Goal: Information Seeking & Learning: Learn about a topic

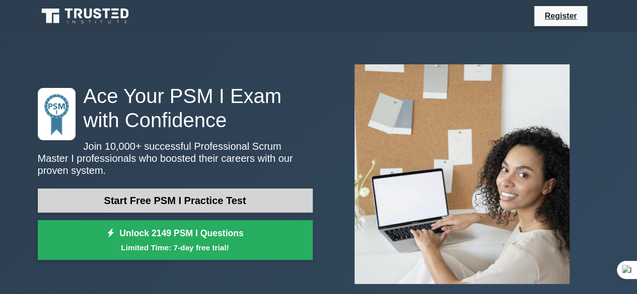
click at [227, 194] on link "Start Free PSM I Practice Test" at bounding box center [175, 201] width 275 height 24
click at [172, 192] on link "Start Free PSM I Practice Test" at bounding box center [175, 201] width 275 height 24
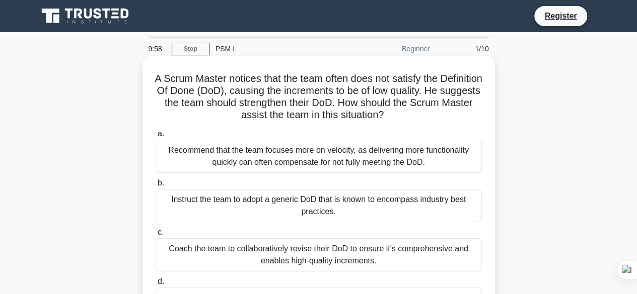
click at [219, 154] on div "Recommend that the team focuses more on velocity, as delivering more functional…" at bounding box center [319, 156] width 326 height 33
click at [156, 137] on input "a. Recommend that the team focuses more on velocity, as delivering more functio…" at bounding box center [156, 134] width 0 height 7
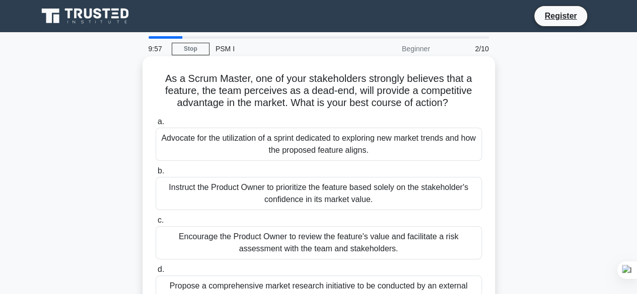
click at [230, 180] on div "Instruct the Product Owner to prioritize the feature based solely on the stakeh…" at bounding box center [319, 193] width 326 height 33
click at [156, 175] on input "b. Instruct the Product Owner to prioritize the feature based solely on the sta…" at bounding box center [156, 171] width 0 height 7
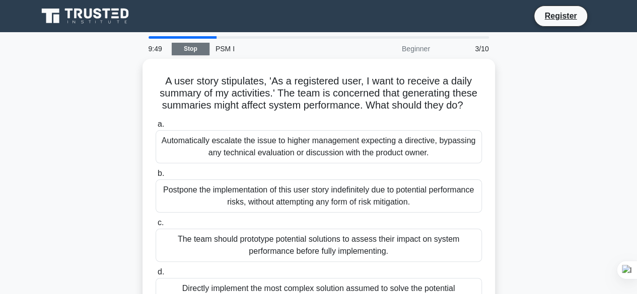
click at [188, 50] on link "Stop" at bounding box center [191, 49] width 38 height 13
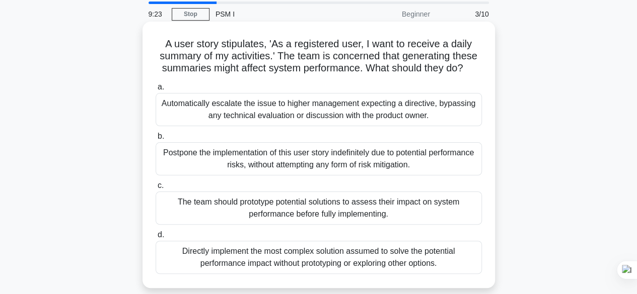
scroll to position [50, 0]
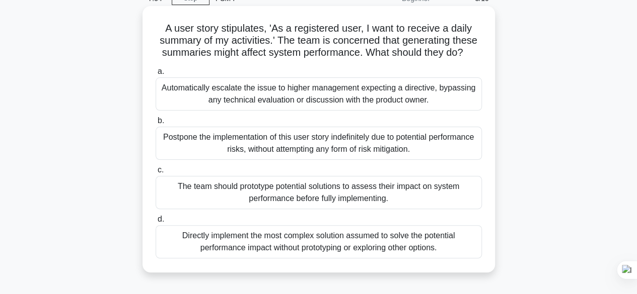
click at [359, 95] on div "Automatically escalate the issue to higher management expecting a directive, by…" at bounding box center [319, 94] width 326 height 33
click at [156, 75] on input "a. Automatically escalate the issue to higher management expecting a directive,…" at bounding box center [156, 71] width 0 height 7
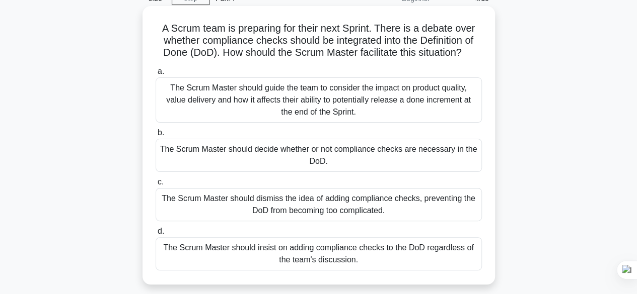
click at [342, 99] on div "The Scrum Master should guide the team to consider the impact on product qualit…" at bounding box center [319, 100] width 326 height 45
click at [156, 75] on input "a. The Scrum Master should guide the team to consider the impact on product qua…" at bounding box center [156, 71] width 0 height 7
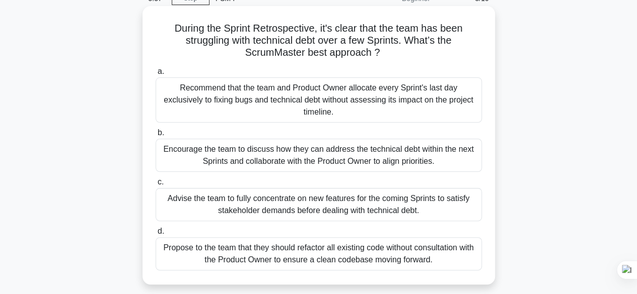
click at [305, 145] on div "Encourage the team to discuss how they can address the technical debt within th…" at bounding box center [319, 155] width 326 height 33
click at [156, 136] on input "b. Encourage the team to discuss how they can address the technical debt within…" at bounding box center [156, 133] width 0 height 7
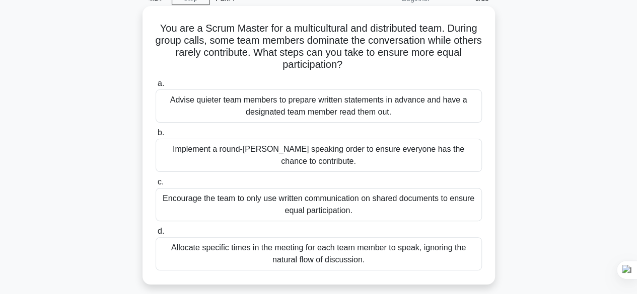
click at [350, 158] on div "Implement a round-robin speaking order to ensure everyone has the chance to con…" at bounding box center [319, 155] width 326 height 33
click at [156, 136] on input "b. Implement a round-robin speaking order to ensure everyone has the chance to …" at bounding box center [156, 133] width 0 height 7
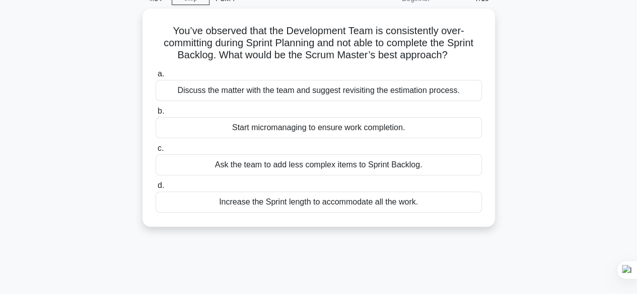
scroll to position [0, 0]
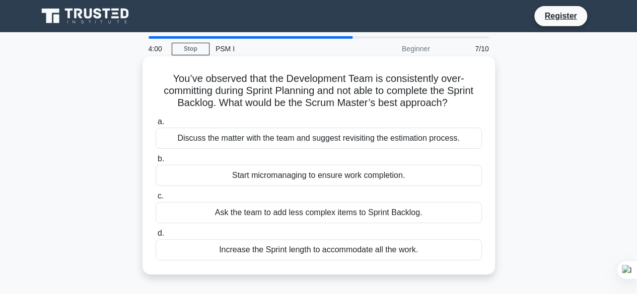
click at [352, 140] on div "Discuss the matter with the team and suggest revisiting the estimation process." at bounding box center [319, 138] width 326 height 21
click at [156, 125] on input "a. Discuss the matter with the team and suggest revisiting the estimation proce…" at bounding box center [156, 122] width 0 height 7
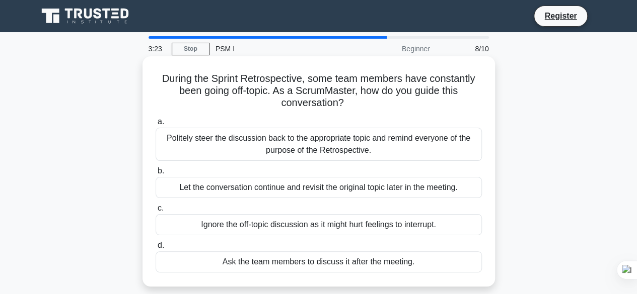
click at [354, 263] on div "Ask the team members to discuss it after the meeting." at bounding box center [319, 262] width 326 height 21
click at [156, 249] on input "d. Ask the team members to discuss it after the meeting." at bounding box center [156, 246] width 0 height 7
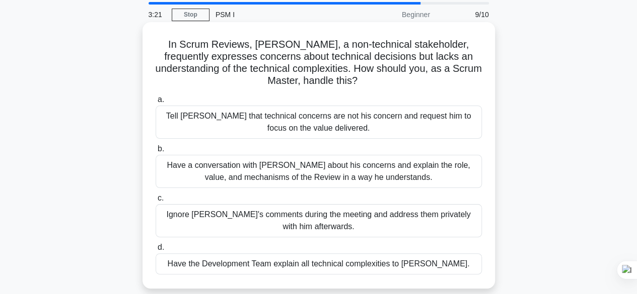
scroll to position [50, 0]
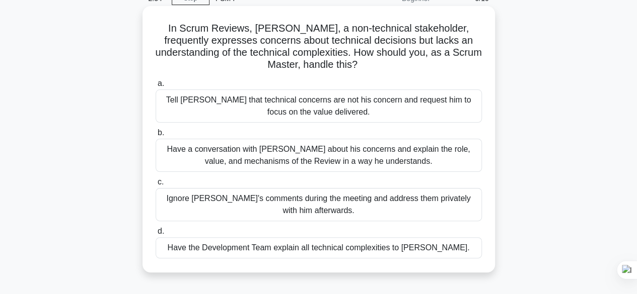
click at [277, 164] on div "Have a conversation with David about his concerns and explain the role, value, …" at bounding box center [319, 155] width 326 height 33
click at [156, 136] on input "b. Have a conversation with David about his concerns and explain the role, valu…" at bounding box center [156, 133] width 0 height 7
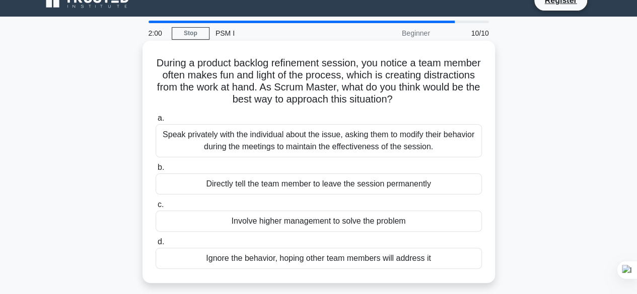
scroll to position [0, 0]
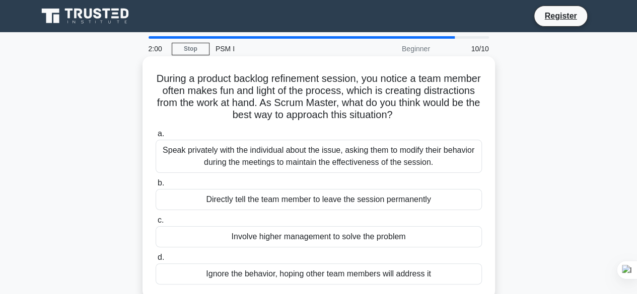
click at [296, 157] on div "Speak privately with the individual about the issue, asking them to modify thei…" at bounding box center [319, 156] width 326 height 33
click at [156, 137] on input "a. Speak privately with the individual about the issue, asking them to modify t…" at bounding box center [156, 134] width 0 height 7
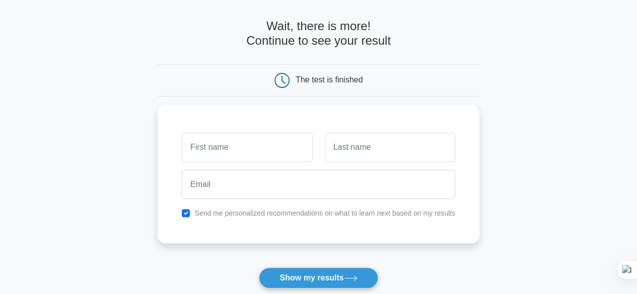
scroll to position [50, 0]
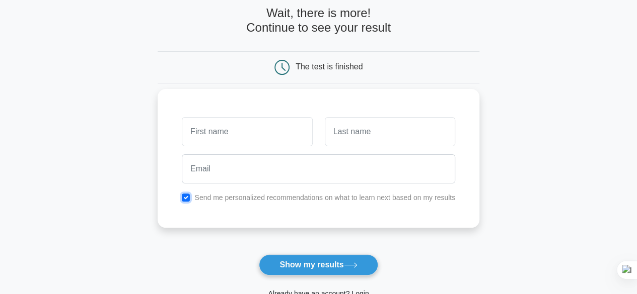
click at [187, 197] on input "checkbox" at bounding box center [186, 198] width 8 height 8
checkbox input "false"
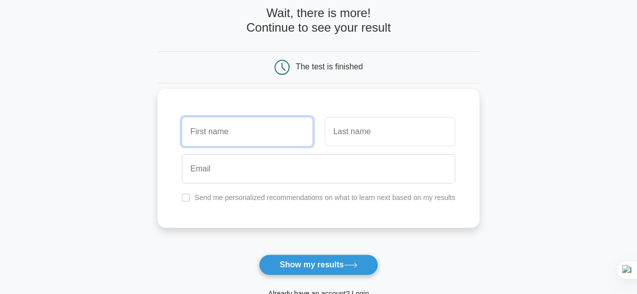
click at [231, 132] on input "text" at bounding box center [247, 131] width 130 height 29
type input "deepak"
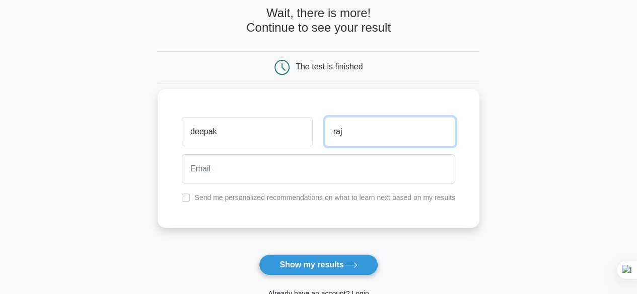
type input "raj"
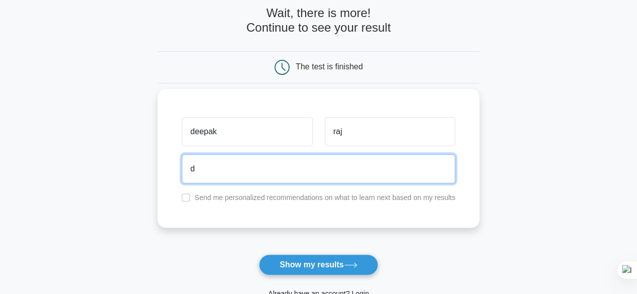
type input "dipusahoo758@gmail.com"
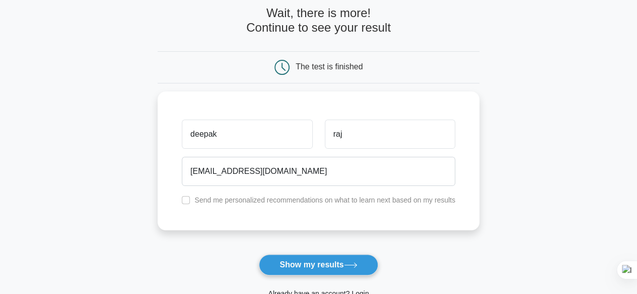
click at [298, 267] on button "Show my results" at bounding box center [318, 265] width 119 height 21
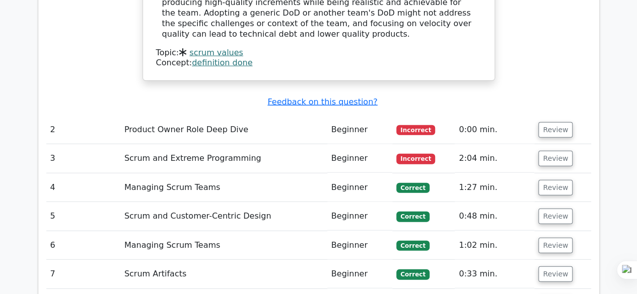
scroll to position [1208, 0]
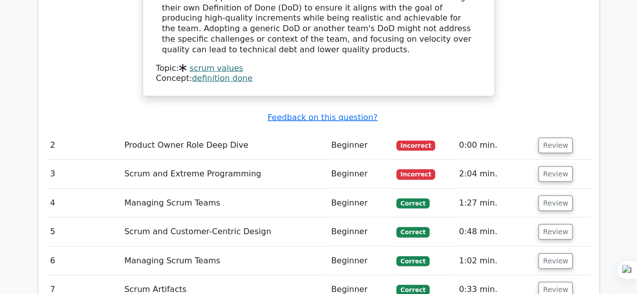
click at [208, 131] on td "Product Owner Role Deep Dive" at bounding box center [223, 145] width 207 height 29
click at [543, 138] on button "Review" at bounding box center [555, 146] width 34 height 16
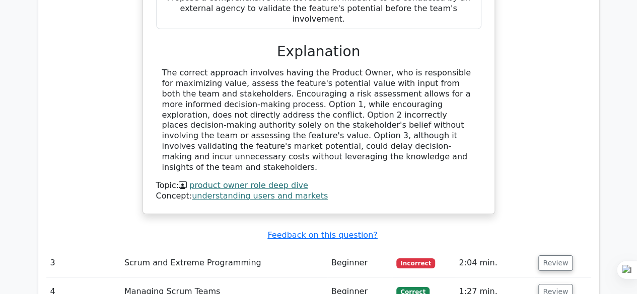
scroll to position [1611, 0]
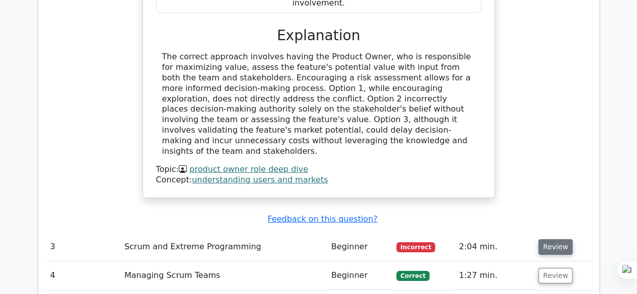
click at [552, 240] on button "Review" at bounding box center [555, 248] width 34 height 16
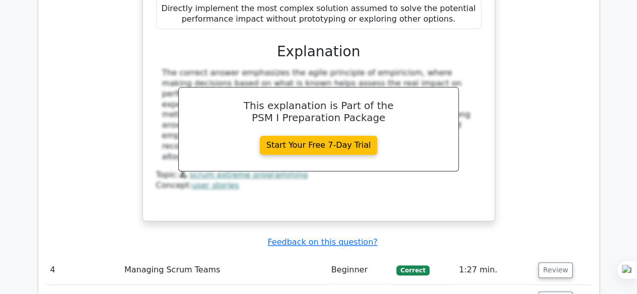
scroll to position [2114, 0]
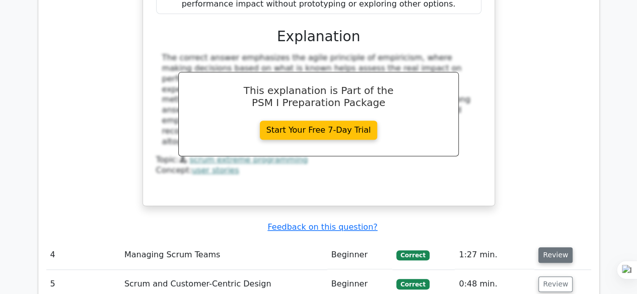
click at [548, 248] on button "Review" at bounding box center [555, 256] width 34 height 16
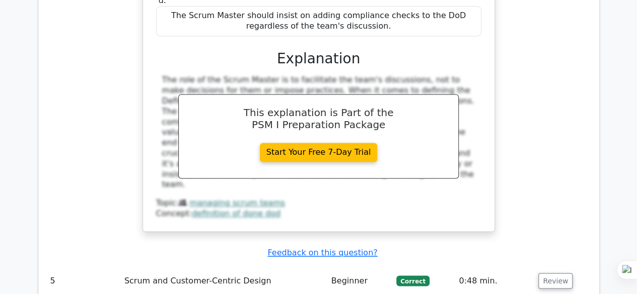
scroll to position [2617, 0]
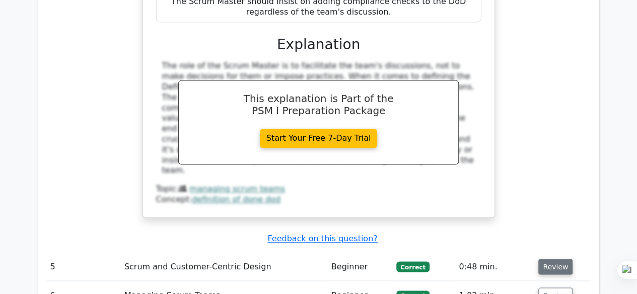
click at [556, 259] on button "Review" at bounding box center [555, 267] width 34 height 16
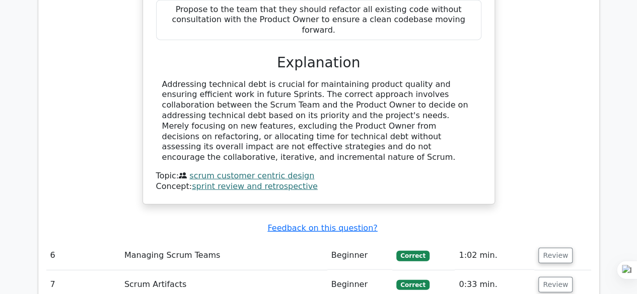
scroll to position [3121, 0]
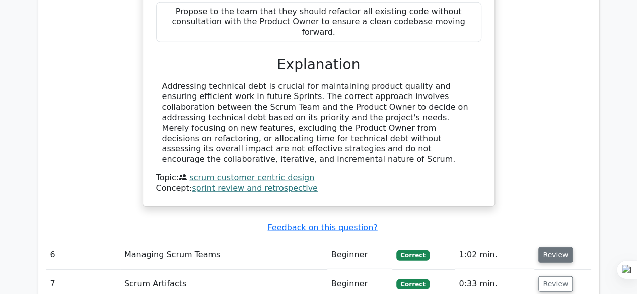
click at [550, 248] on button "Review" at bounding box center [555, 256] width 34 height 16
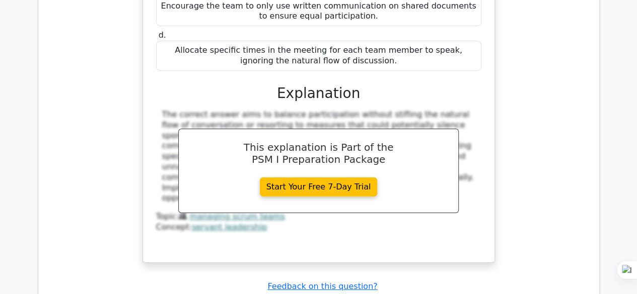
scroll to position [3624, 0]
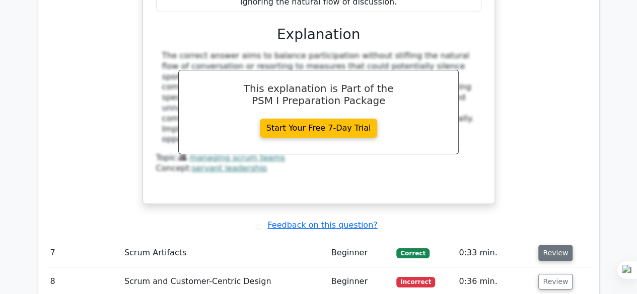
click at [549, 246] on button "Review" at bounding box center [555, 254] width 34 height 16
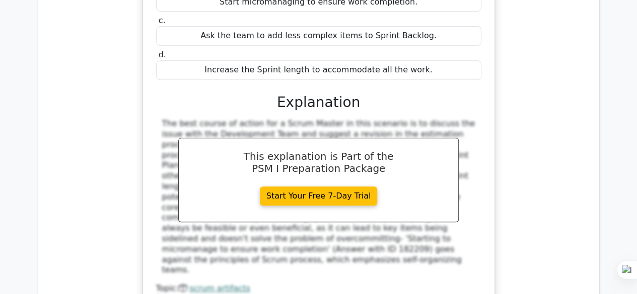
scroll to position [4027, 0]
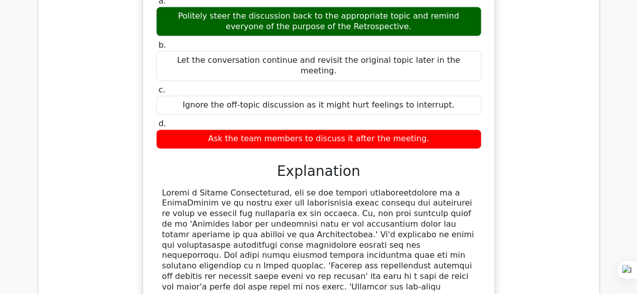
scroll to position [4530, 0]
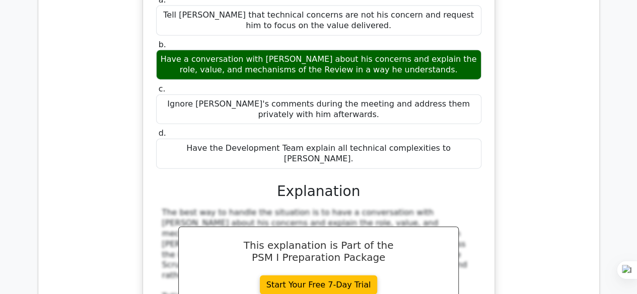
scroll to position [5033, 0]
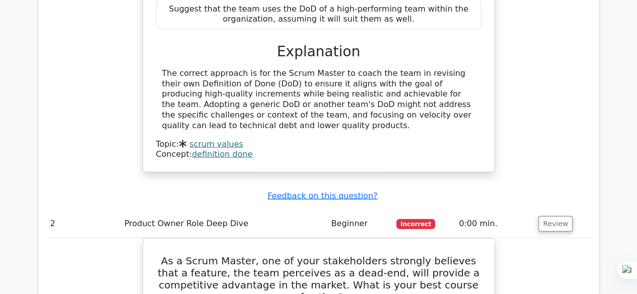
scroll to position [1007, 0]
